Goal: Find specific page/section: Find specific page/section

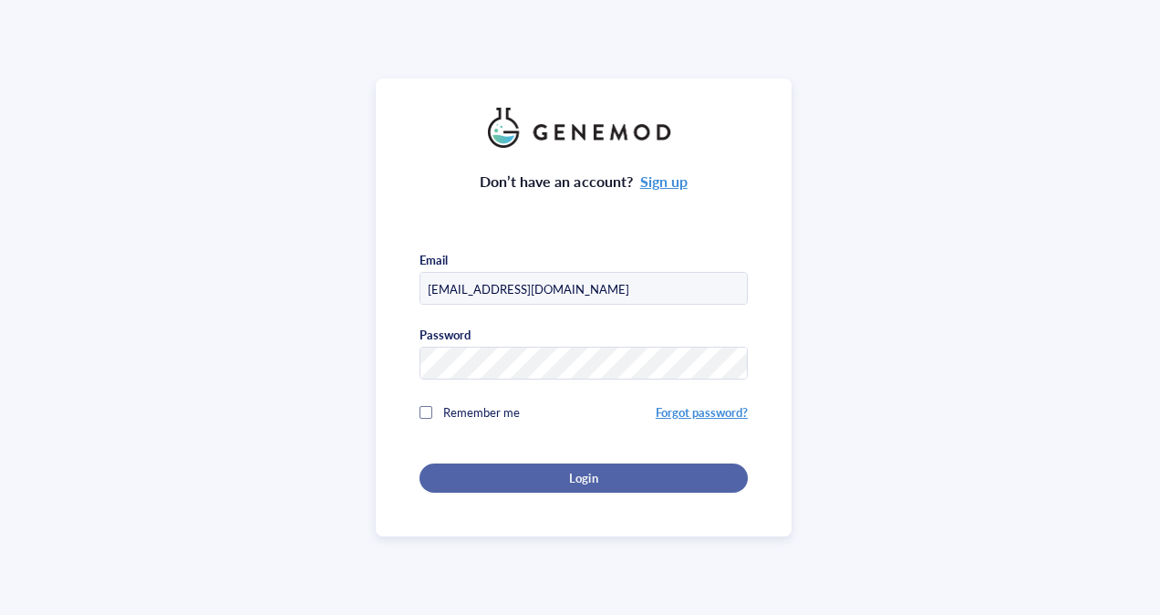
click at [578, 479] on span "Login" at bounding box center [583, 478] width 28 height 16
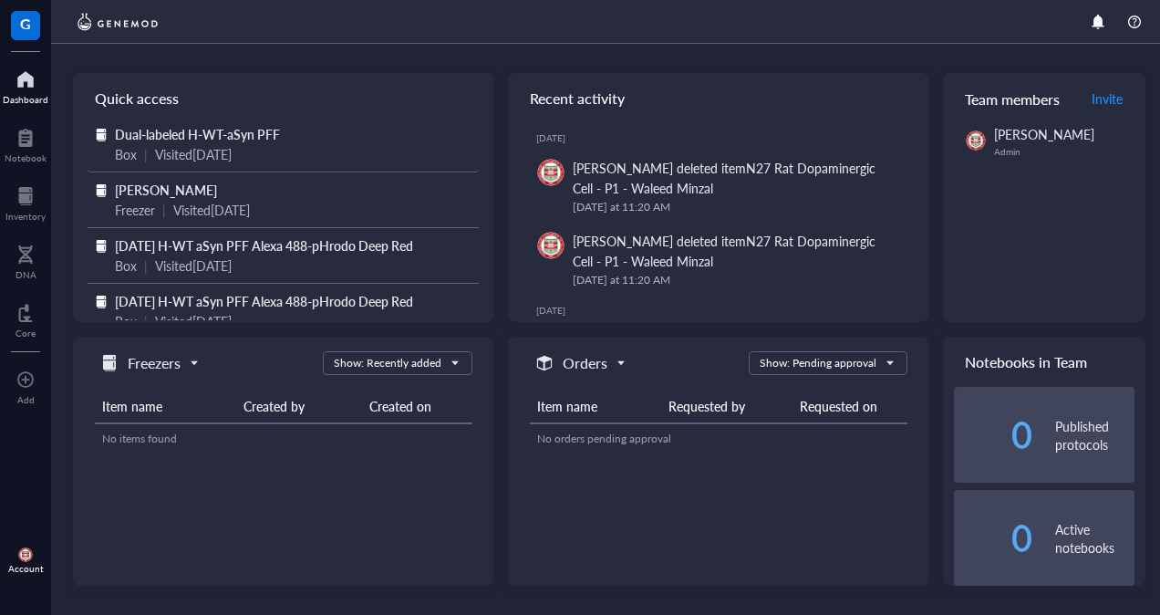
click at [229, 132] on span "Dual-labeled H-WT-aSyn PFF" at bounding box center [197, 134] width 165 height 18
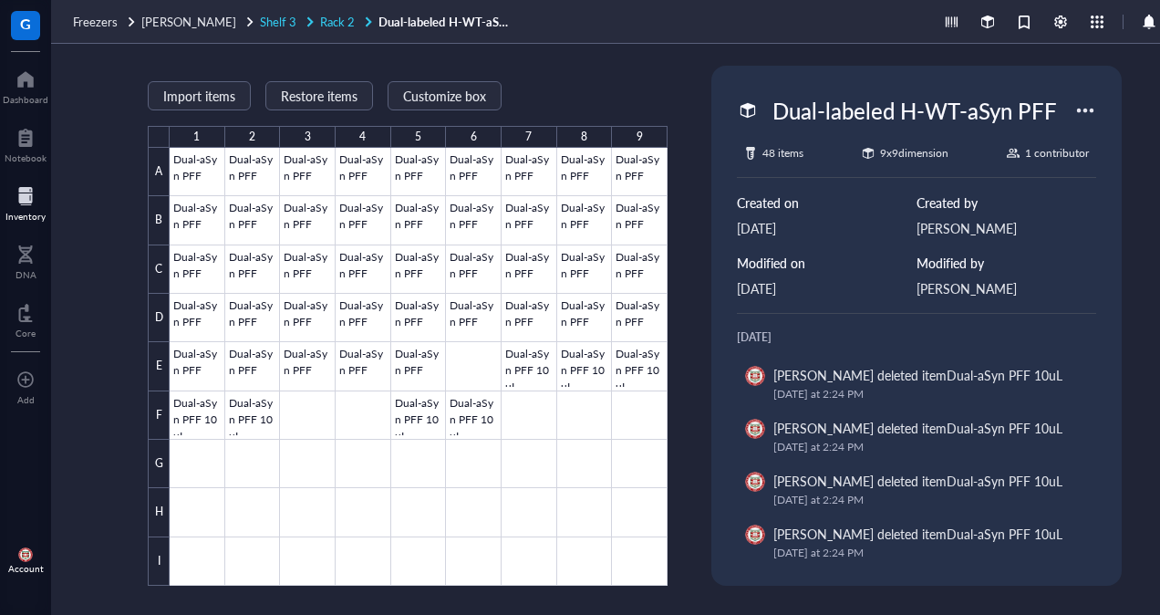
click at [320, 26] on span "Rack 2" at bounding box center [337, 21] width 35 height 17
